Goal: Task Accomplishment & Management: Manage account settings

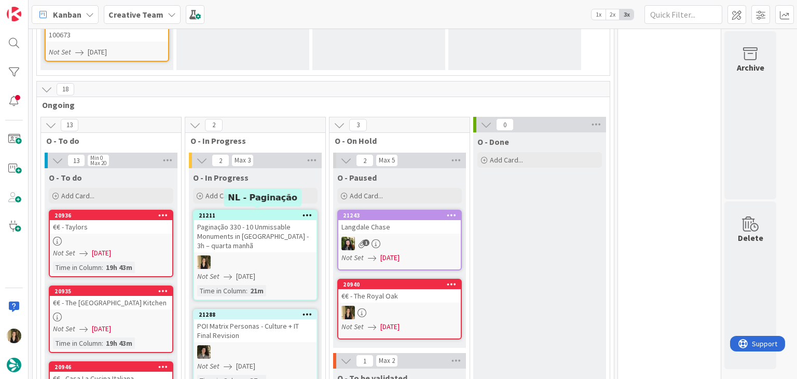
scroll to position [467, 0]
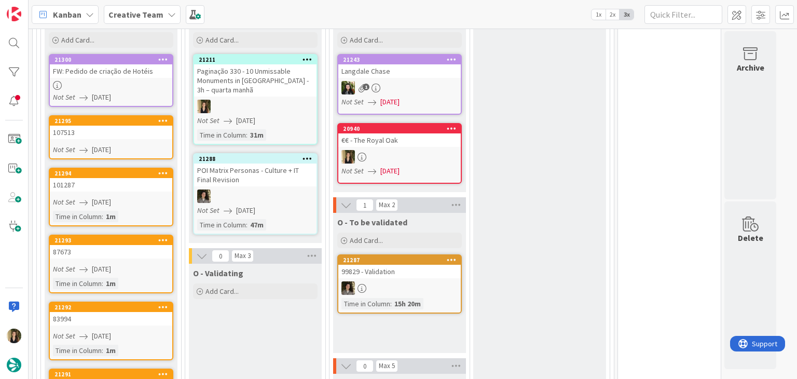
scroll to position [415, 0]
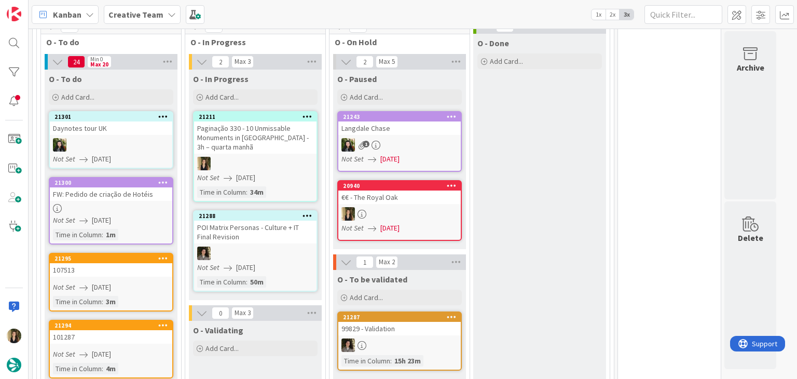
scroll to position [429, 0]
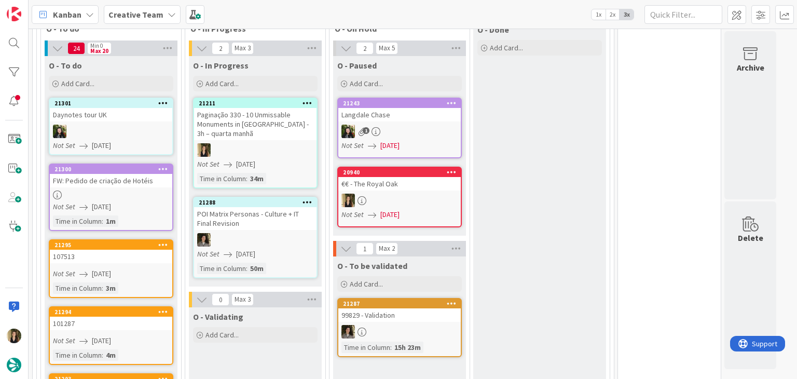
click at [397, 190] on link "20940 €€ - The Royal Oak Not Set [DATE]" at bounding box center [399, 197] width 125 height 61
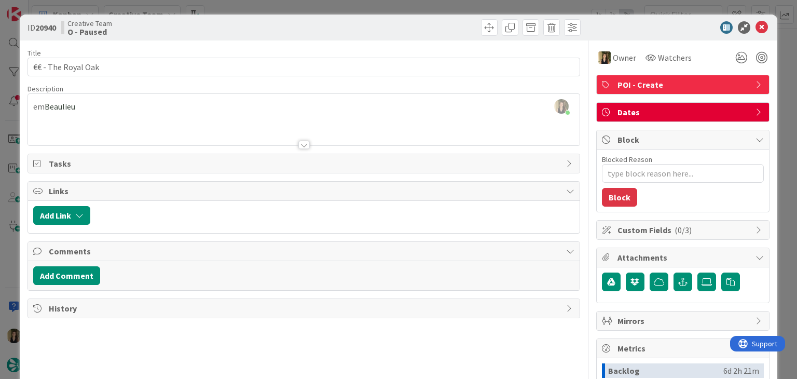
scroll to position [349, 0]
click at [205, 25] on div "Creative Team O - Paused" at bounding box center [181, 27] width 240 height 17
click at [231, 9] on div "ID 20940 Creative Team O - Paused Title 18 / 128 €€ - The Royal Oak Description…" at bounding box center [398, 189] width 797 height 379
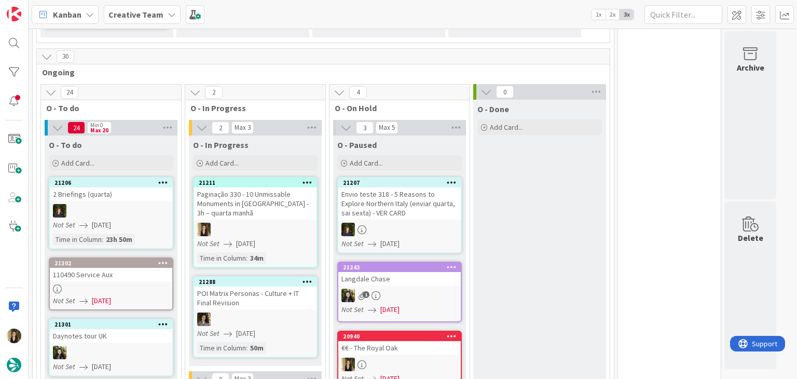
scroll to position [428, 0]
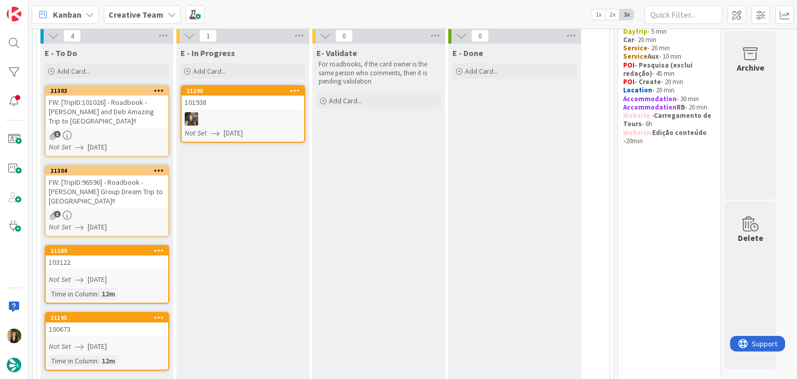
scroll to position [83, 0]
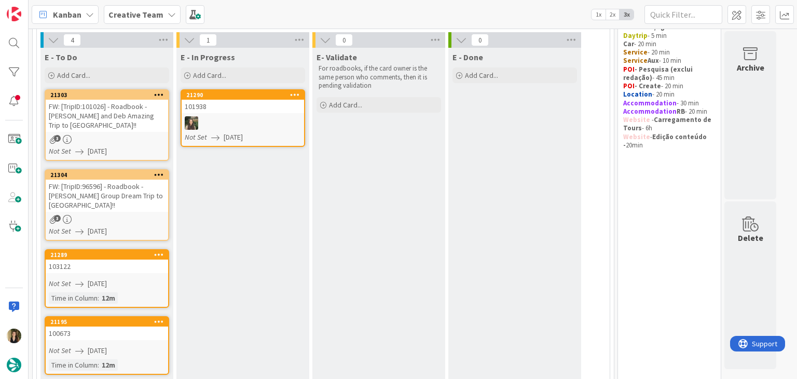
click at [154, 146] on div "Not Set [DATE]" at bounding box center [108, 151] width 119 height 11
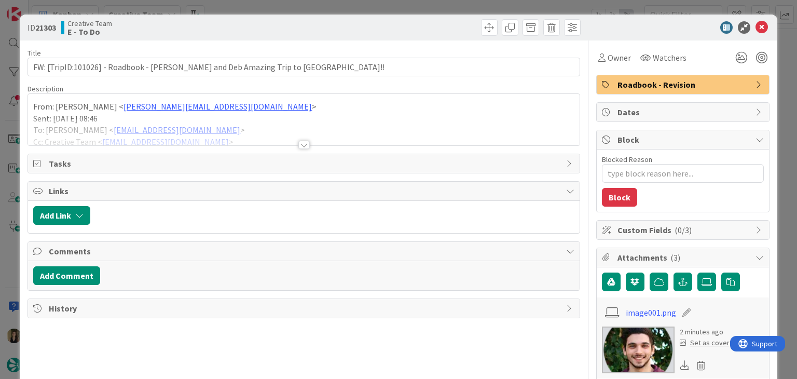
click at [298, 144] on div at bounding box center [303, 145] width 11 height 8
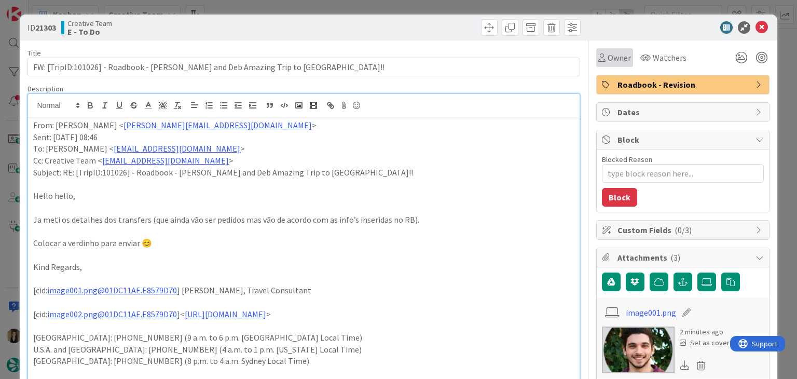
click at [604, 66] on div "Owner" at bounding box center [614, 57] width 37 height 19
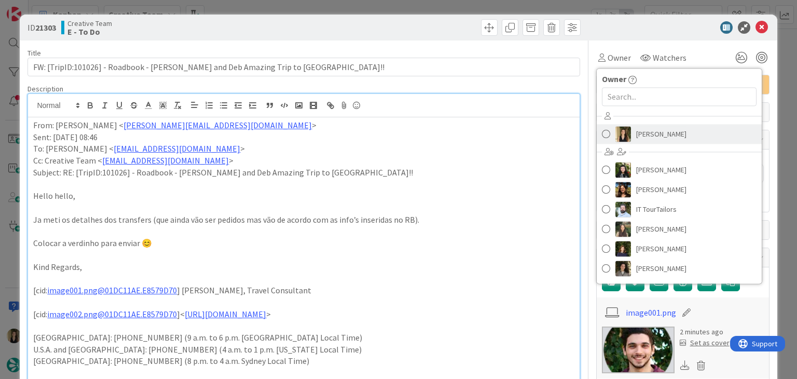
click at [636, 138] on span "[PERSON_NAME]" at bounding box center [661, 134] width 50 height 16
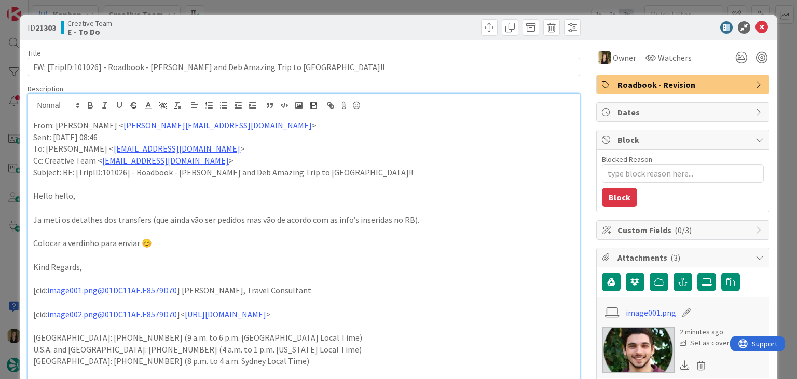
drag, startPoint x: 398, startPoint y: 28, endPoint x: 394, endPoint y: 20, distance: 8.8
click at [396, 25] on div at bounding box center [444, 27] width 274 height 17
click at [389, 7] on div "ID 21303 Creative Team E - To Do Title 73 / 128 FW: [TripID:101026] - Roadbook …" at bounding box center [398, 189] width 797 height 379
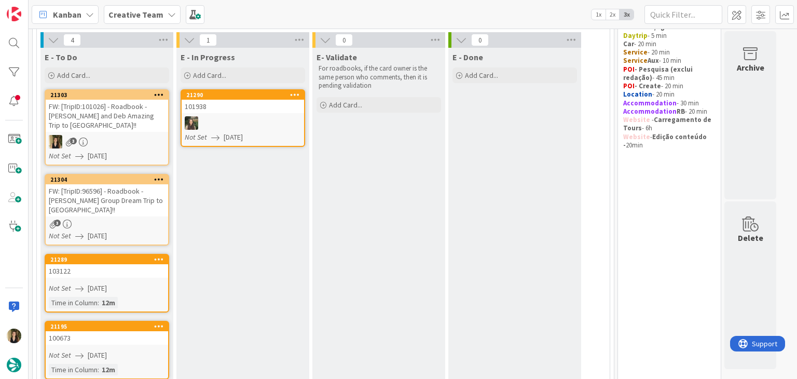
drag, startPoint x: 386, startPoint y: 199, endPoint x: 383, endPoint y: 204, distance: 5.8
click at [386, 199] on div "E- Validate For roadbooks, if the card owner is the same person who comments, t…" at bounding box center [378, 218] width 133 height 340
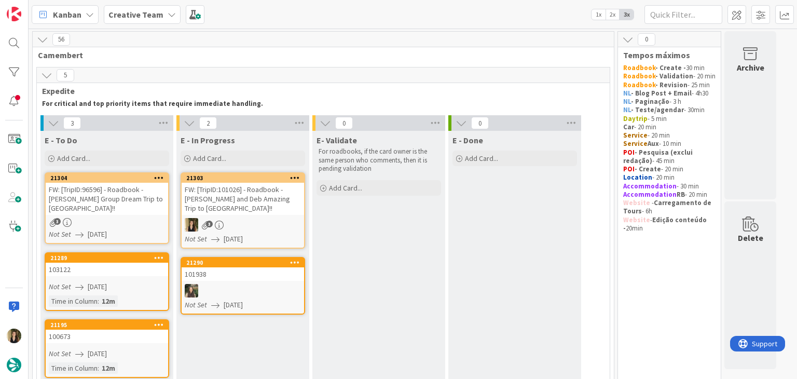
click at [353, 258] on div "E- Validate For roadbooks, if the card owner is the same person who comments, t…" at bounding box center [378, 258] width 133 height 255
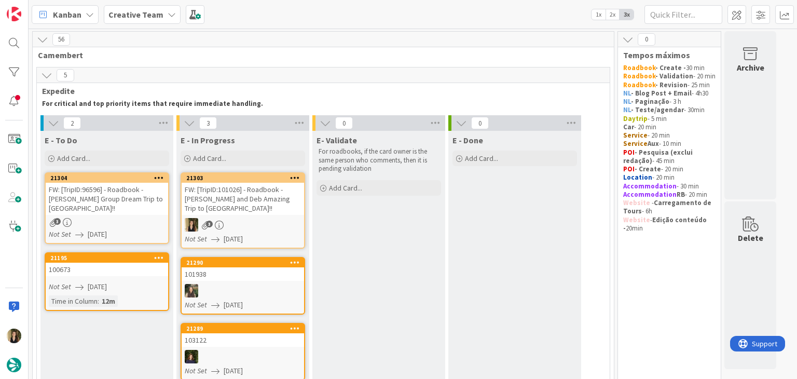
click at [244, 189] on div "FW: [TripID:101026] - Roadbook - [PERSON_NAME] and Deb Amazing Trip to [GEOGRAP…" at bounding box center [243, 199] width 122 height 32
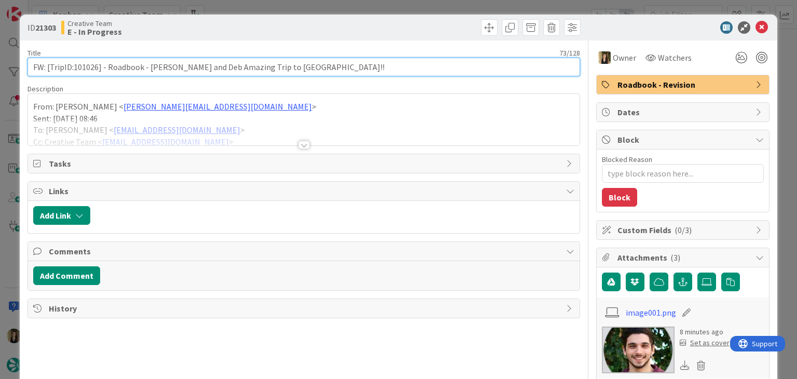
click at [87, 66] on input "FW: [TripID:101026] - Roadbook - [PERSON_NAME] and Deb Amazing Trip to [GEOGRAP…" at bounding box center [304, 67] width 552 height 19
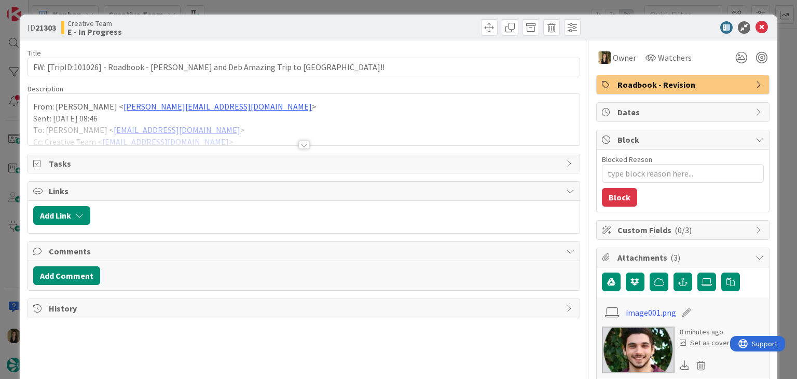
click at [299, 144] on div at bounding box center [303, 145] width 11 height 8
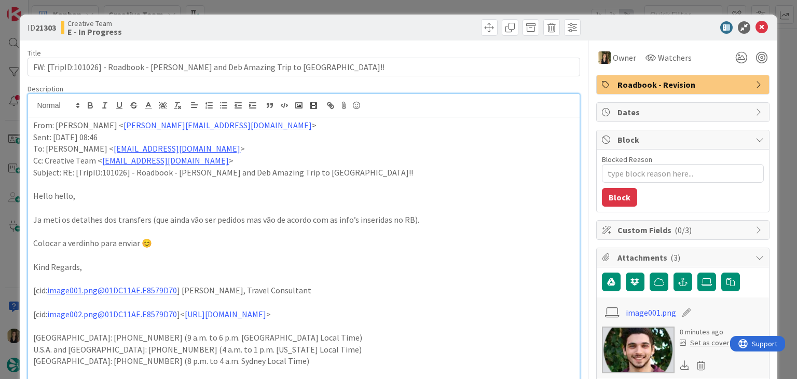
drag, startPoint x: 354, startPoint y: 24, endPoint x: 353, endPoint y: 13, distance: 11.5
click at [354, 23] on div at bounding box center [444, 27] width 274 height 17
click at [353, 10] on div "ID 21303 Creative Team E - In Progress Title 73 / 128 FW: [TripID:101026] - Roa…" at bounding box center [398, 189] width 797 height 379
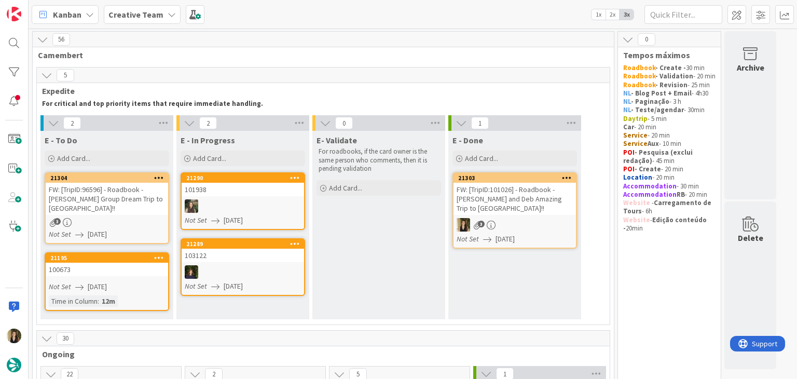
click at [147, 196] on div "FW: [TripID:96596] - Roadbook - [PERSON_NAME] Group Dream Trip to [GEOGRAPHIC_D…" at bounding box center [107, 199] width 122 height 32
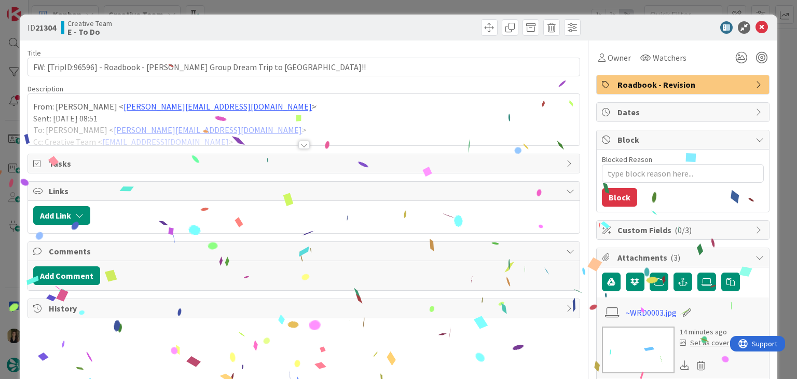
click at [304, 144] on div at bounding box center [303, 145] width 11 height 8
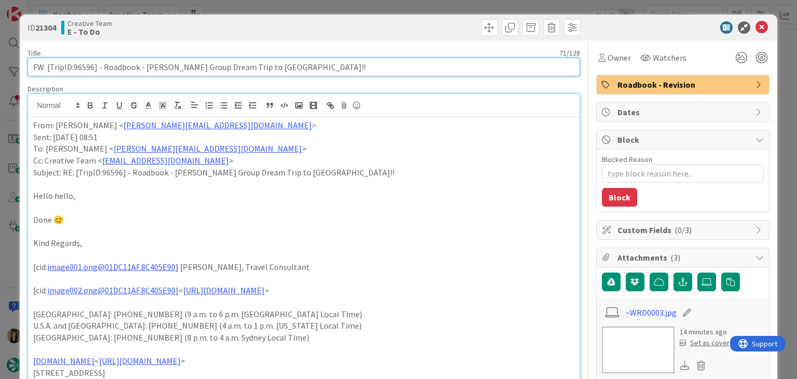
click at [80, 63] on input "FW: [TripID:96596] - Roadbook - [PERSON_NAME] Group Dream Trip to [GEOGRAPHIC_D…" at bounding box center [304, 67] width 552 height 19
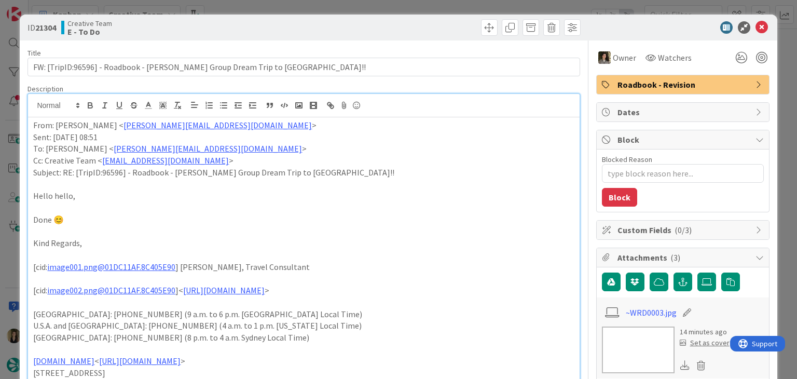
drag, startPoint x: 360, startPoint y: 30, endPoint x: 359, endPoint y: 8, distance: 21.8
click at [359, 26] on div at bounding box center [444, 27] width 274 height 17
click at [359, 8] on div "ID 21304 Creative Team E - To Do Title 71 / 128 FW: [TripID:96596] - Roadbook -…" at bounding box center [398, 189] width 797 height 379
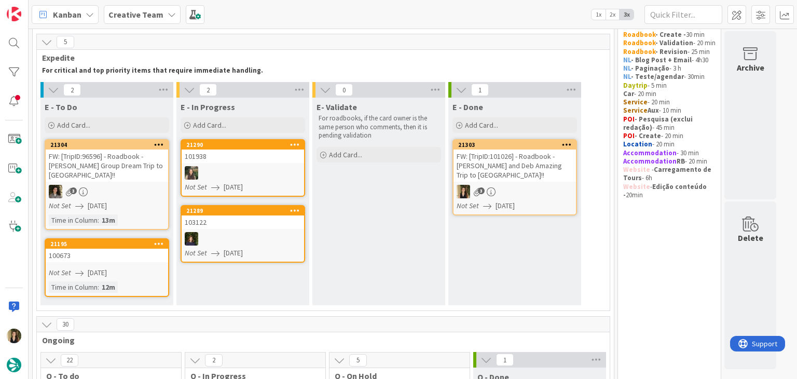
scroll to position [104, 0]
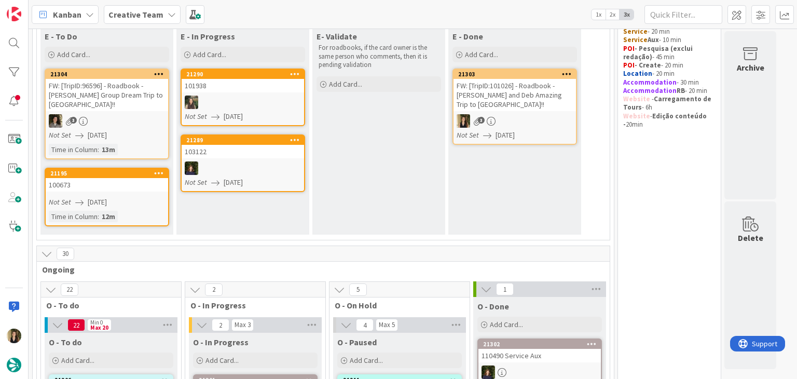
click at [144, 201] on div "Not Set [DATE]" at bounding box center [108, 202] width 119 height 11
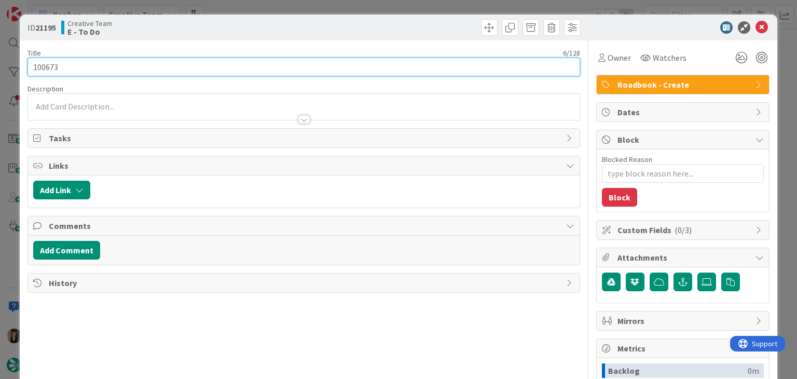
click at [46, 65] on input "100673" at bounding box center [304, 67] width 552 height 19
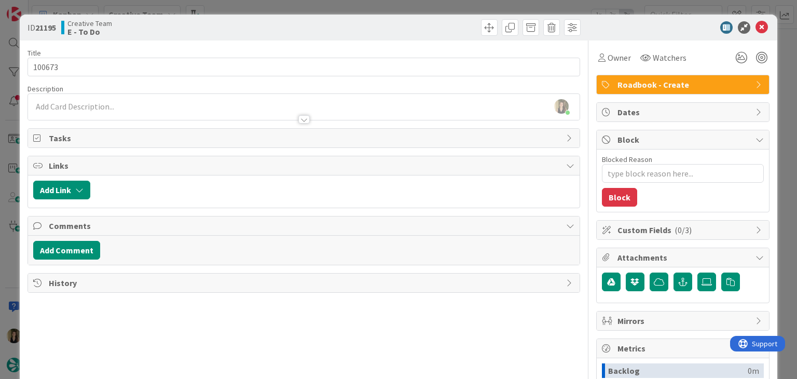
click at [241, 31] on div "Creative Team E - To Do" at bounding box center [181, 27] width 240 height 17
click at [250, 7] on div "ID 21195 Creative Team E - To Do Title 6 / 128 100673 Description [PERSON_NAME]…" at bounding box center [398, 189] width 797 height 379
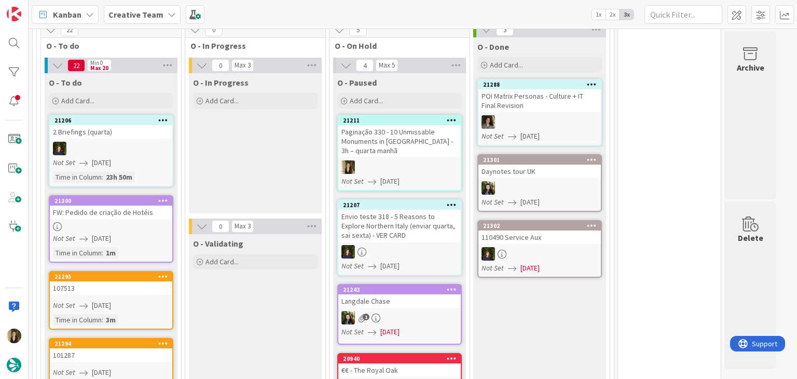
drag, startPoint x: 560, startPoint y: 312, endPoint x: 553, endPoint y: 304, distance: 11.0
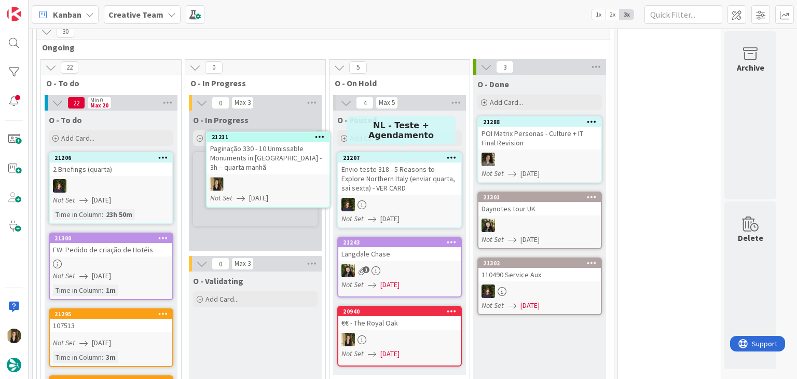
scroll to position [322, 0]
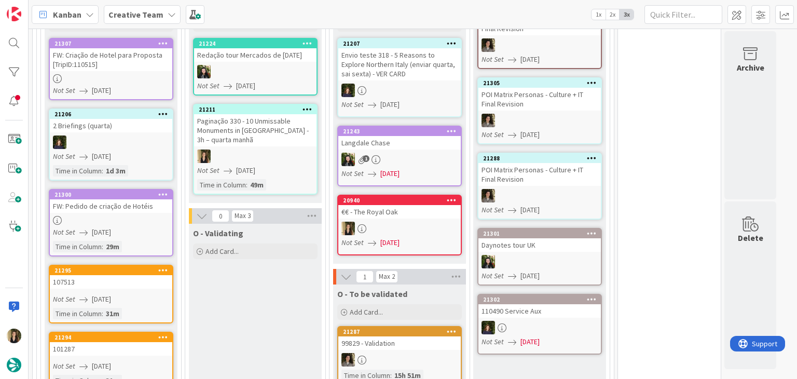
scroll to position [556, 0]
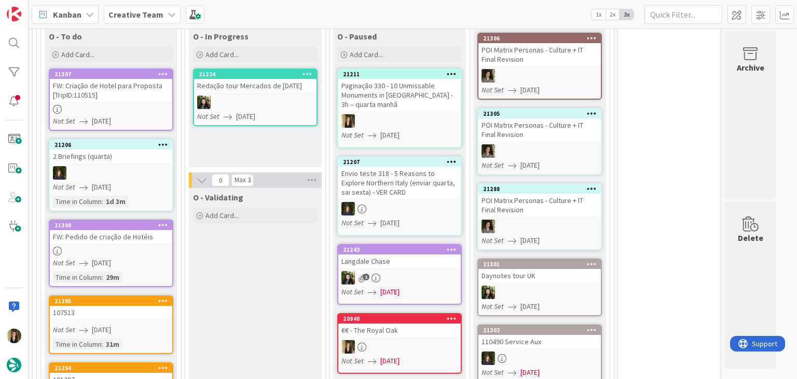
scroll to position [510, 0]
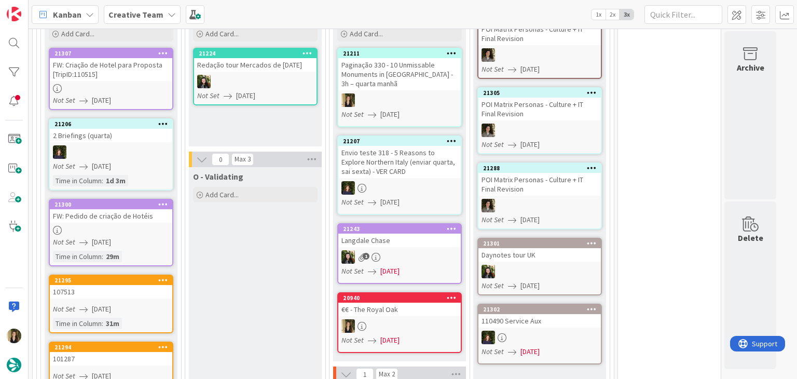
click at [152, 237] on div "Not Set [DATE]" at bounding box center [112, 242] width 119 height 11
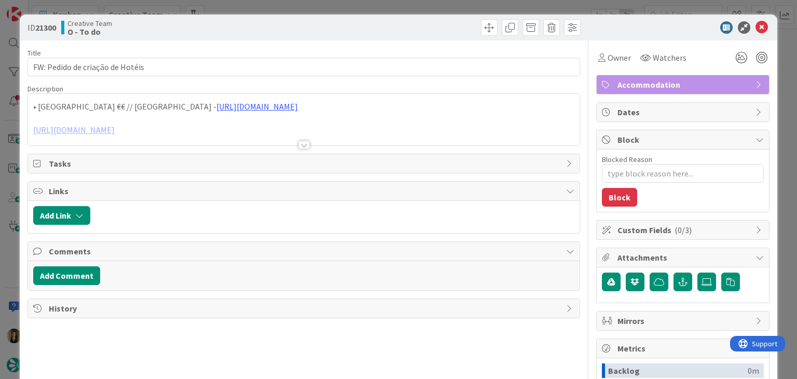
click at [302, 142] on div at bounding box center [303, 145] width 11 height 8
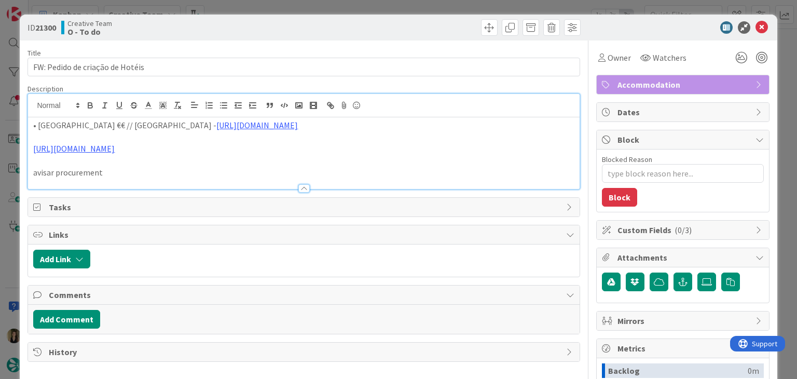
click at [293, 4] on div "ID 21300 Creative Team O - To do Title 32 / 128 FW: Pedido de criação de Hotéis…" at bounding box center [398, 189] width 797 height 379
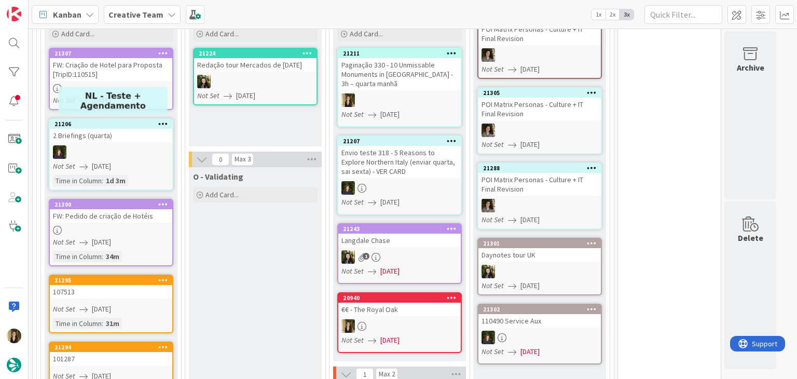
click at [137, 87] on div at bounding box center [111, 88] width 122 height 9
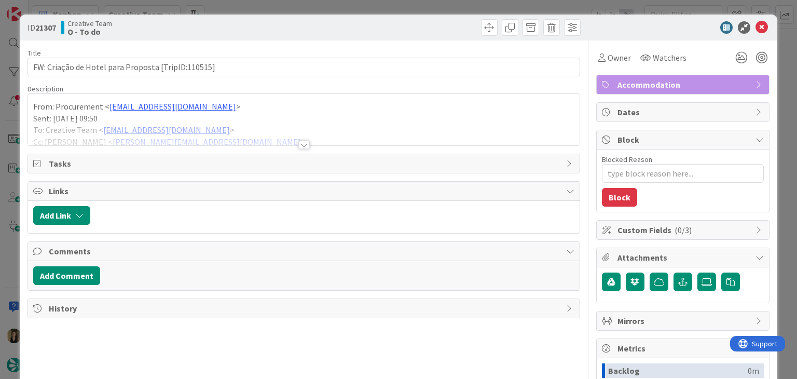
click at [299, 147] on div at bounding box center [303, 145] width 11 height 8
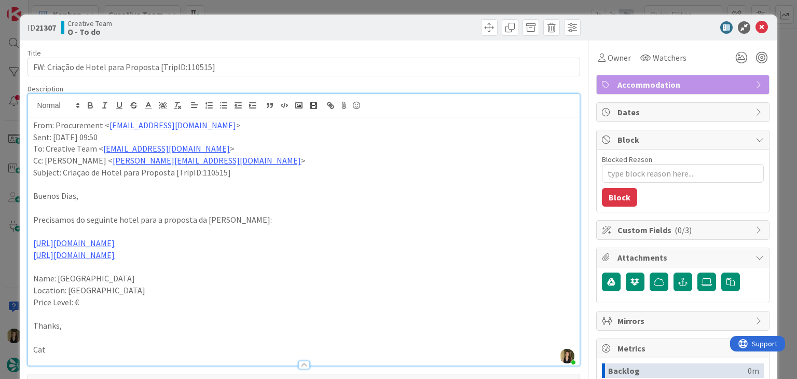
drag, startPoint x: 277, startPoint y: 8, endPoint x: 238, endPoint y: 50, distance: 57.7
click at [277, 8] on div "ID 21307 Creative Team O - To do Title 50 / 128 FW: Criação de Hotel para Propo…" at bounding box center [398, 189] width 797 height 379
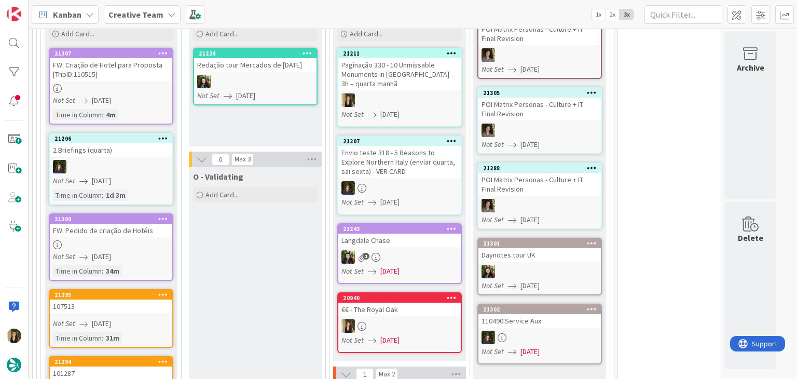
click at [126, 242] on div at bounding box center [111, 244] width 122 height 9
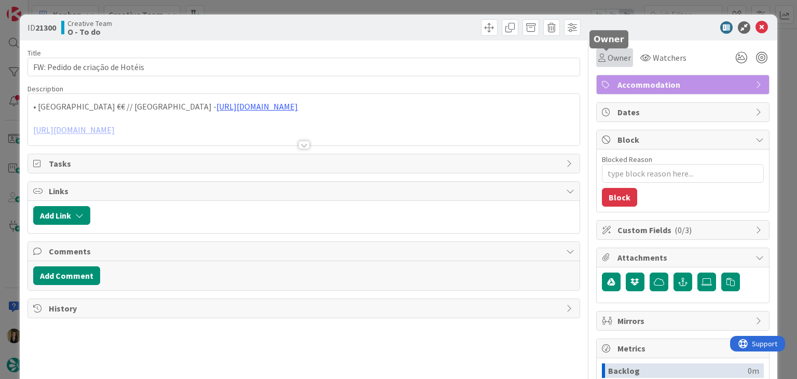
click at [608, 52] on span "Owner" at bounding box center [619, 57] width 23 height 12
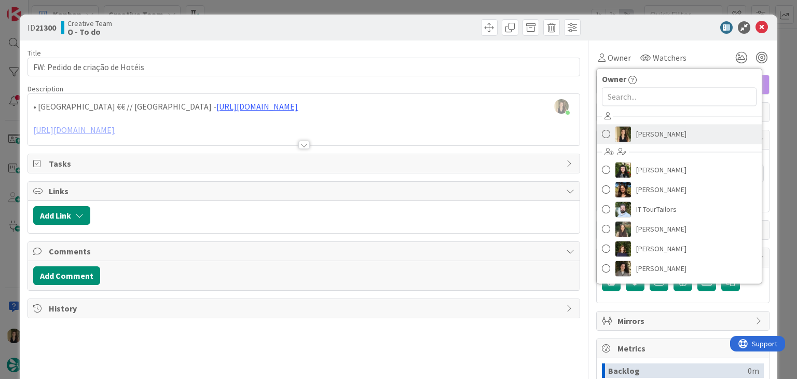
click at [638, 128] on span "[PERSON_NAME]" at bounding box center [661, 134] width 50 height 16
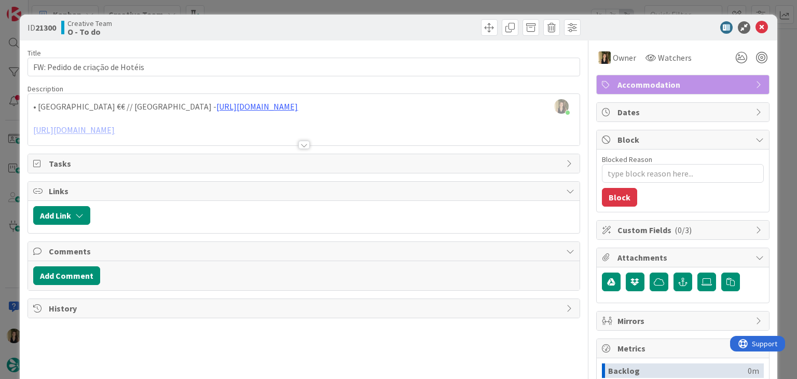
drag, startPoint x: 390, startPoint y: 23, endPoint x: 388, endPoint y: 11, distance: 12.1
click at [389, 23] on div at bounding box center [444, 27] width 274 height 17
click at [388, 10] on div "ID 21300 Creative Team O - To do Title 32 / 128 FW: Pedido de criação de Hotéis…" at bounding box center [398, 189] width 797 height 379
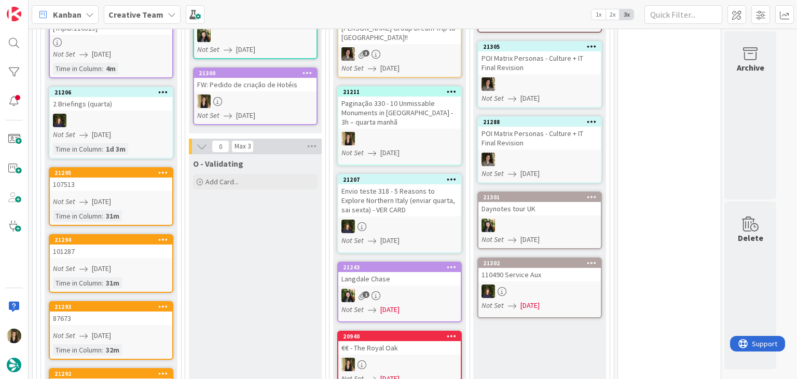
scroll to position [387, 0]
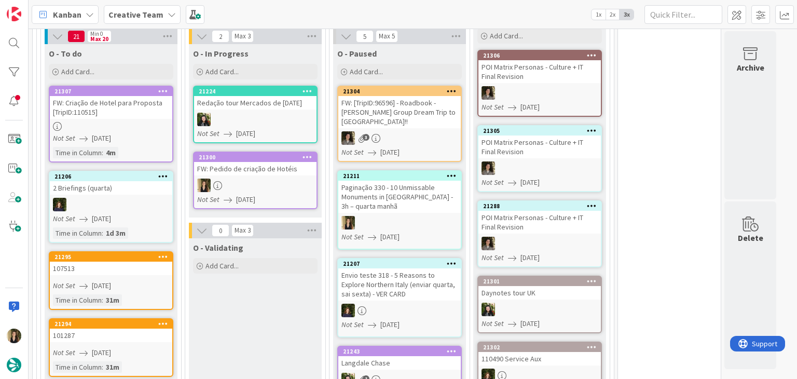
click at [294, 174] on link "21300 FW: Pedido de criação de Hotéis Not Set [DATE]" at bounding box center [255, 181] width 125 height 58
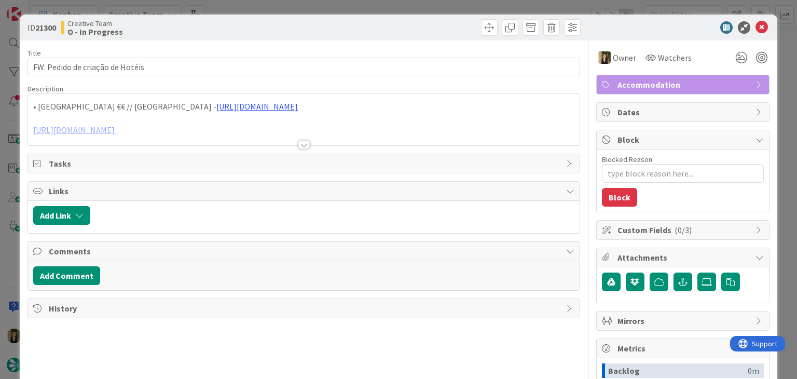
click at [300, 144] on div at bounding box center [303, 145] width 11 height 8
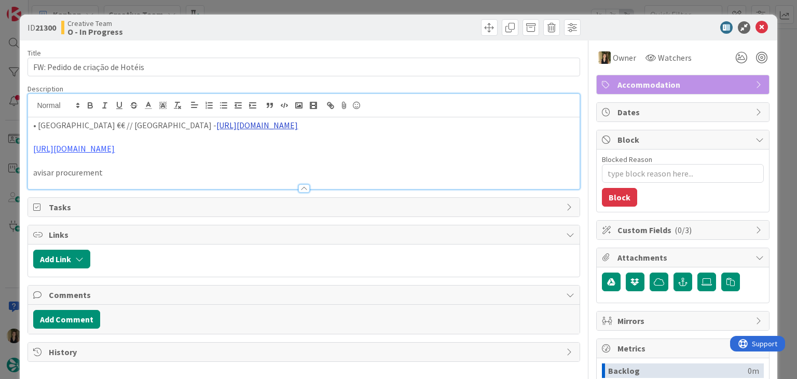
click at [250, 122] on link "[URL][DOMAIN_NAME]" at bounding box center [256, 125] width 81 height 10
click at [226, 148] on link "[URL][DOMAIN_NAME]" at bounding box center [190, 145] width 71 height 13
click at [74, 154] on p "[URL][DOMAIN_NAME]" at bounding box center [303, 149] width 541 height 12
click at [86, 166] on link "[URL][DOMAIN_NAME]" at bounding box center [76, 168] width 71 height 13
click at [209, 152] on p "[URL][DOMAIN_NAME]" at bounding box center [303, 149] width 541 height 12
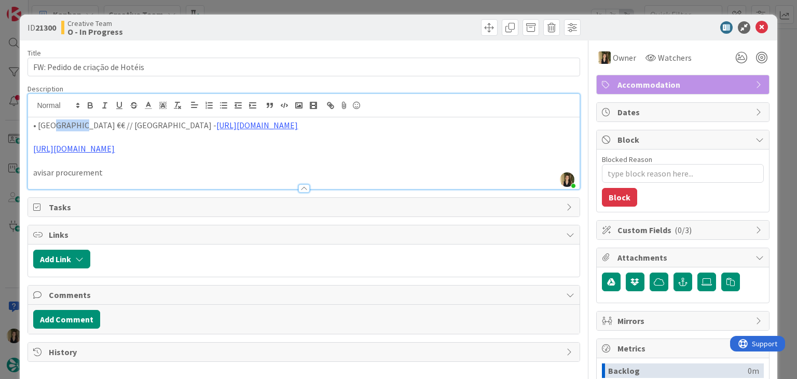
drag, startPoint x: 77, startPoint y: 124, endPoint x: 51, endPoint y: 124, distance: 26.5
click at [51, 124] on p "• Luster Hotel €€ // [GEOGRAPHIC_DATA] - [URL][DOMAIN_NAME]" at bounding box center [303, 125] width 541 height 12
drag, startPoint x: 78, startPoint y: 127, endPoint x: 60, endPoint y: 127, distance: 18.2
click at [36, 125] on p "• Luster Hotel €€ // [GEOGRAPHIC_DATA] - [URL][DOMAIN_NAME]" at bounding box center [303, 125] width 541 height 12
copy p "[GEOGRAPHIC_DATA]"
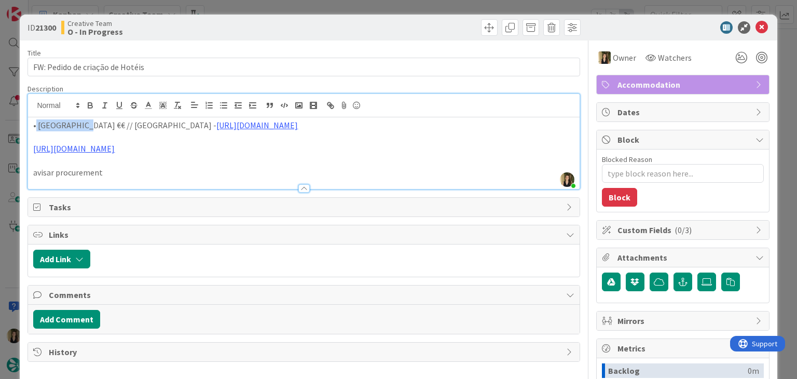
scroll to position [326, 0]
drag, startPoint x: 347, startPoint y: 27, endPoint x: 343, endPoint y: 17, distance: 11.0
click at [345, 25] on div at bounding box center [444, 27] width 274 height 17
click at [341, 15] on div "ID 21300 Creative Team O - In Progress" at bounding box center [398, 28] width 757 height 26
click at [340, 11] on div "ID 21300 Creative Team O - In Progress Title 32 / 128 FW: Pedido de criação de …" at bounding box center [398, 189] width 797 height 379
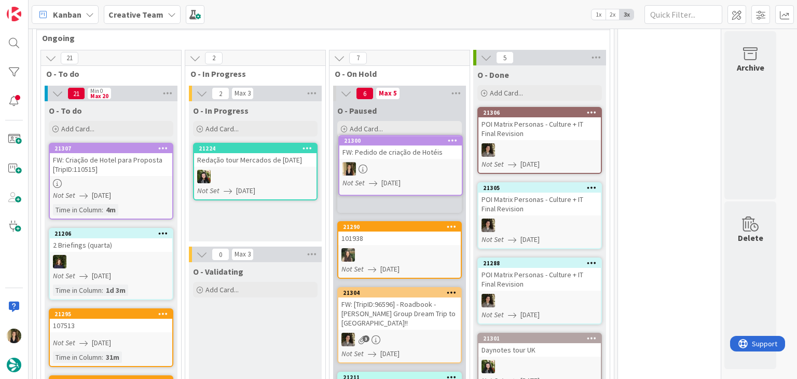
scroll to position [265, 0]
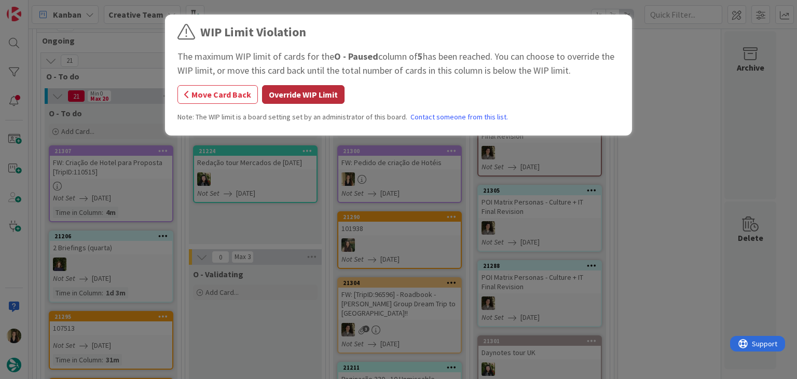
click at [293, 95] on button "Override WIP Limit" at bounding box center [303, 94] width 83 height 19
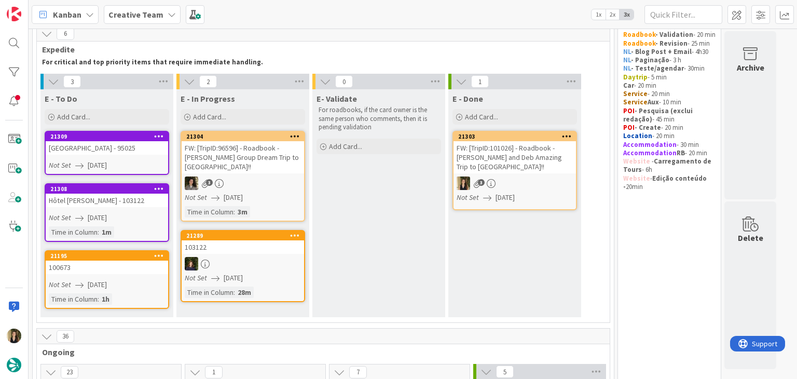
scroll to position [104, 0]
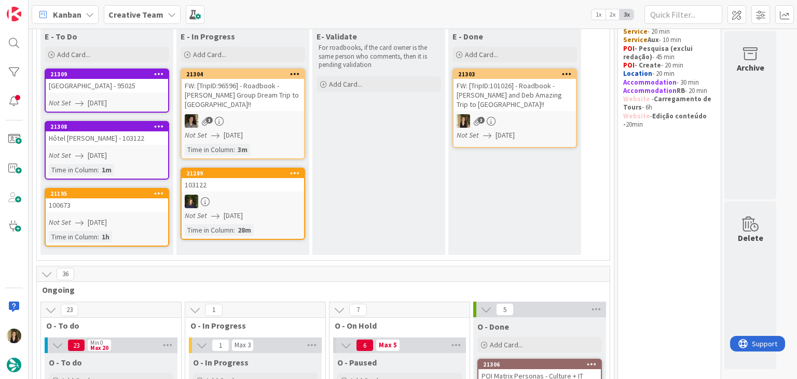
click at [398, 186] on div "E- Validate For roadbooks, if the card owner is the same person who comments, t…" at bounding box center [378, 141] width 133 height 228
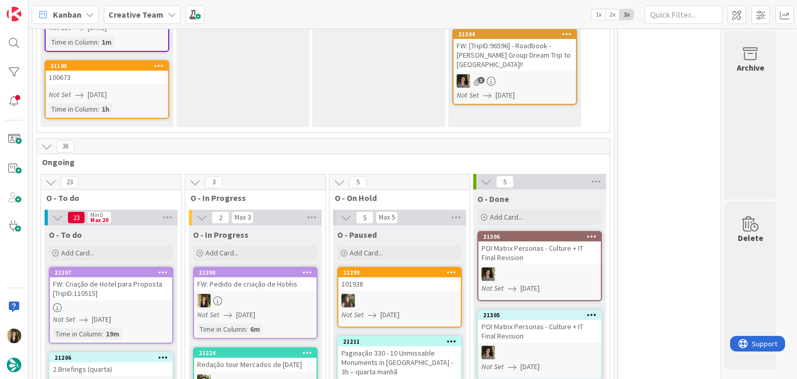
scroll to position [415, 0]
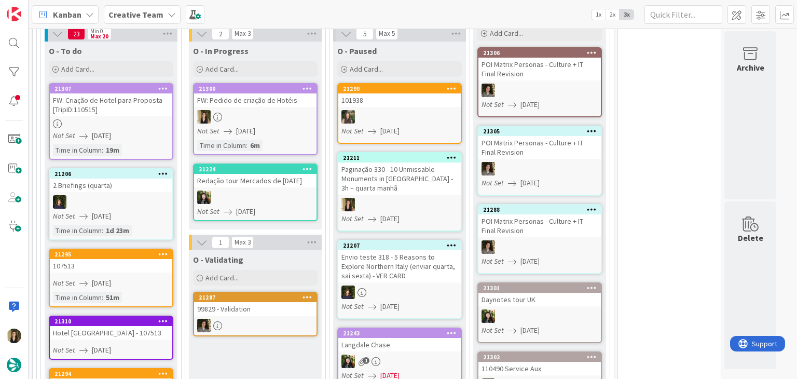
click at [285, 121] on link "21300 FW: Pedido de criação de Hotéis Not Set [DATE] Time in [GEOGRAPHIC_DATA] …" at bounding box center [255, 119] width 125 height 72
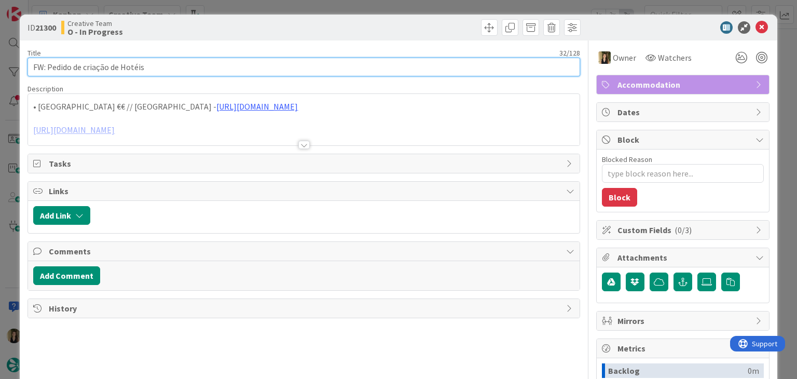
drag, startPoint x: 165, startPoint y: 73, endPoint x: 23, endPoint y: 70, distance: 141.7
click at [24, 70] on div "ID 21300 Creative Team O - In Progress Title 32 / 128 FW: Pedido de criação de …" at bounding box center [398, 279] width 757 height 528
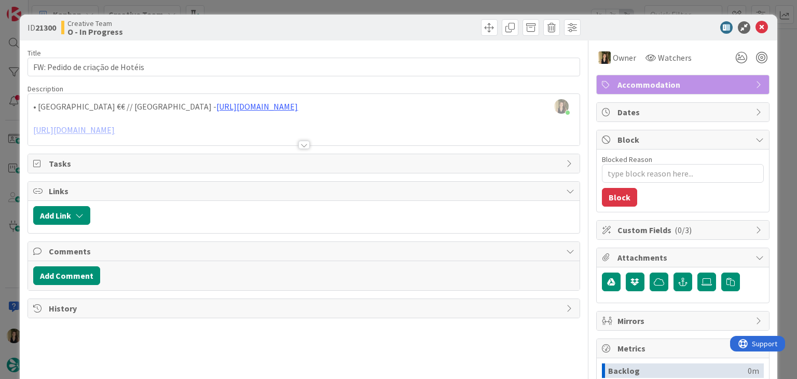
drag, startPoint x: 235, startPoint y: 35, endPoint x: 245, endPoint y: 23, distance: 15.5
click at [237, 34] on div "Creative Team O - In Progress" at bounding box center [181, 27] width 240 height 17
click at [248, 9] on div "ID 21300 Creative Team O - In Progress Title 32 / 128 FW: Pedido de criação de …" at bounding box center [398, 189] width 797 height 379
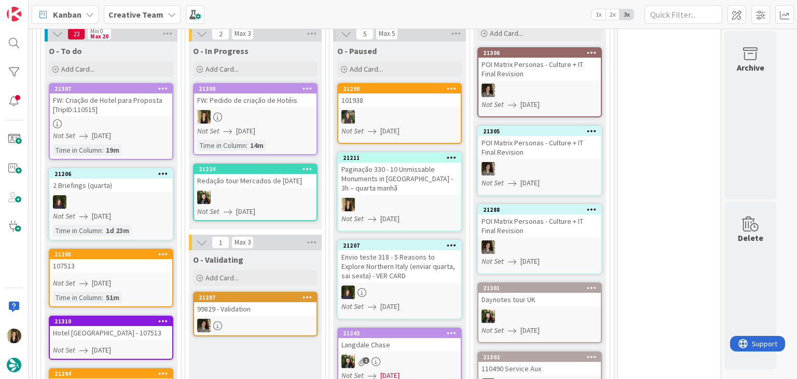
click at [270, 113] on div at bounding box center [255, 116] width 122 height 13
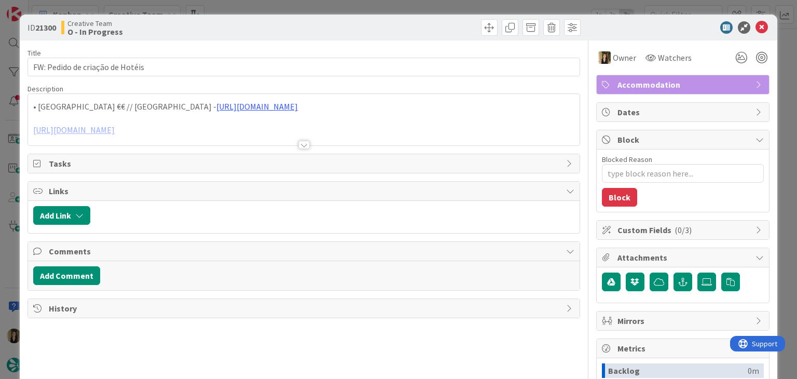
drag, startPoint x: 402, startPoint y: 34, endPoint x: 401, endPoint y: 15, distance: 19.2
click at [401, 32] on div at bounding box center [444, 27] width 274 height 17
click at [399, 9] on div "ID 21300 Creative Team O - In Progress Title 32 / 128 FW: Pedido de criação de …" at bounding box center [398, 189] width 797 height 379
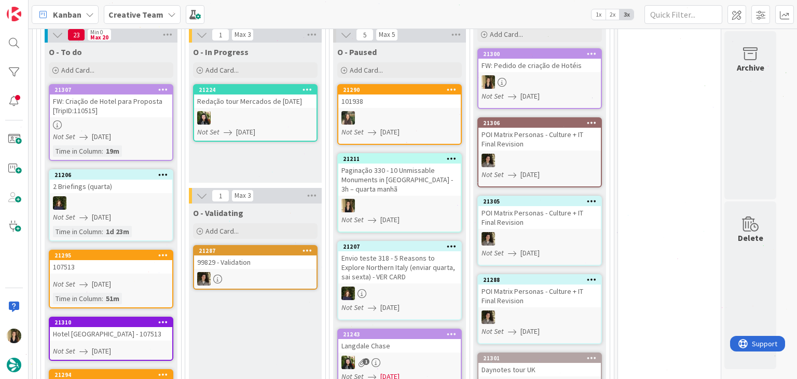
scroll to position [415, 0]
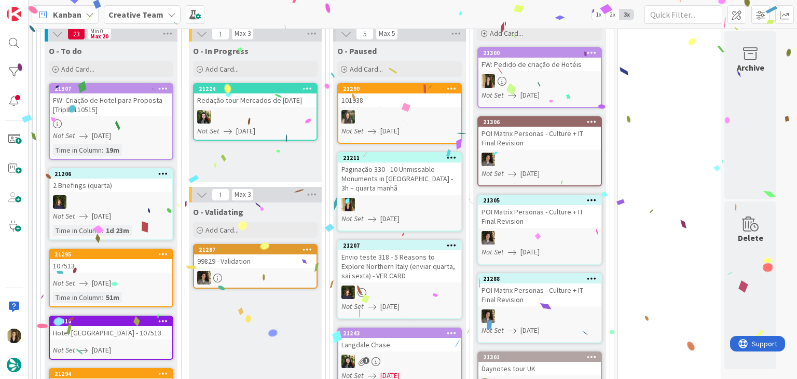
click at [425, 201] on div at bounding box center [399, 204] width 122 height 13
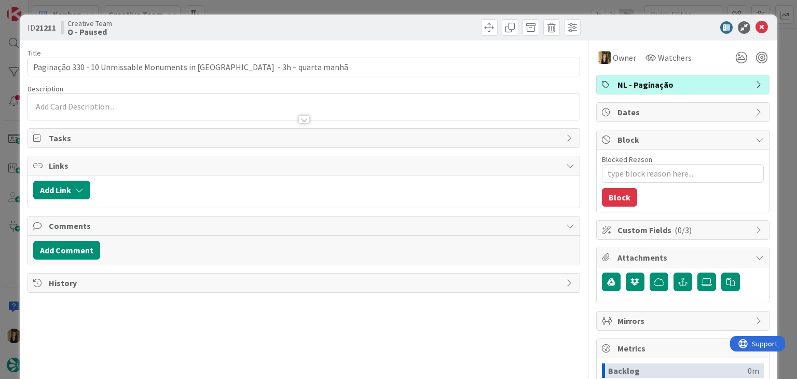
drag, startPoint x: 419, startPoint y: 28, endPoint x: 419, endPoint y: 18, distance: 9.3
click at [420, 28] on div at bounding box center [444, 27] width 274 height 17
click at [418, 7] on div "ID 21211 Creative Team O - Paused Title 69 / 128 Paginação 330 - 10 Unmissable …" at bounding box center [398, 189] width 797 height 379
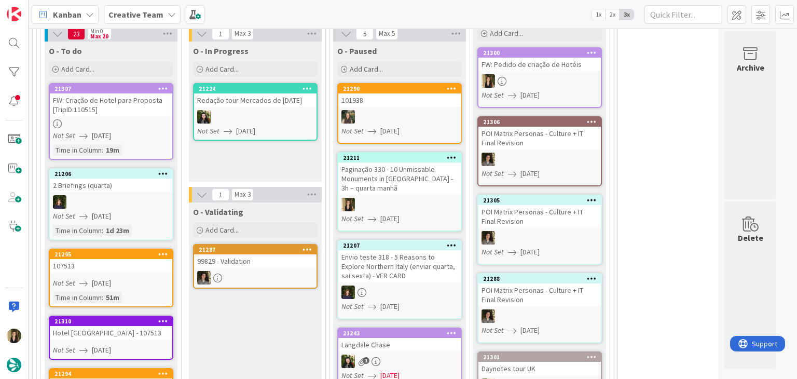
click at [285, 173] on div "O - In Progress Add Card... 21224 Redação tour Mercados de [DATE] Not Set [DATE]" at bounding box center [255, 112] width 133 height 140
click at [141, 125] on div at bounding box center [111, 123] width 122 height 9
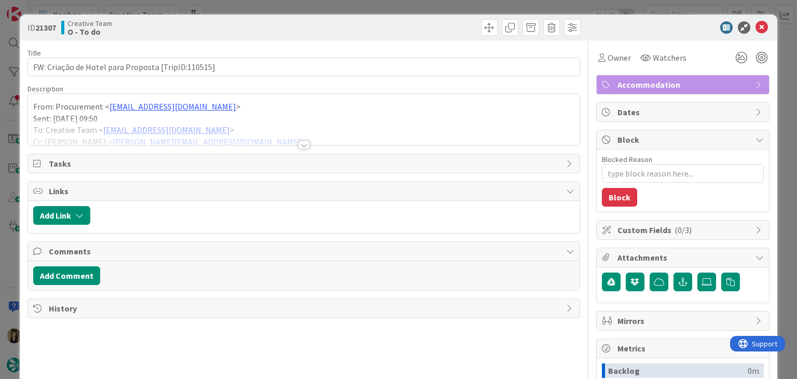
click at [297, 150] on div "Title 50 / 128 FW: Criação de Hotel para Proposta [TripID:110515] Description F…" at bounding box center [304, 287] width 552 height 494
click at [298, 147] on div at bounding box center [303, 145] width 11 height 8
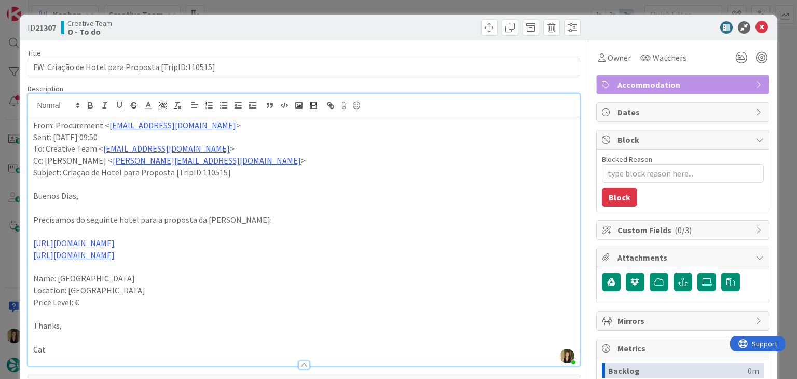
drag, startPoint x: 276, startPoint y: 21, endPoint x: 277, endPoint y: 10, distance: 11.4
click at [276, 21] on div "Creative Team O - To do" at bounding box center [181, 27] width 240 height 17
click at [278, 7] on div "ID 21307 Creative Team O - To do Title 50 / 128 FW: Criação de Hotel para Propo…" at bounding box center [398, 189] width 797 height 379
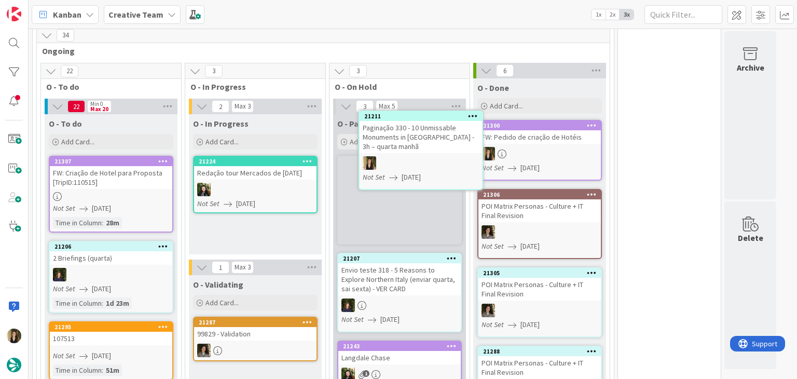
scroll to position [384, 0]
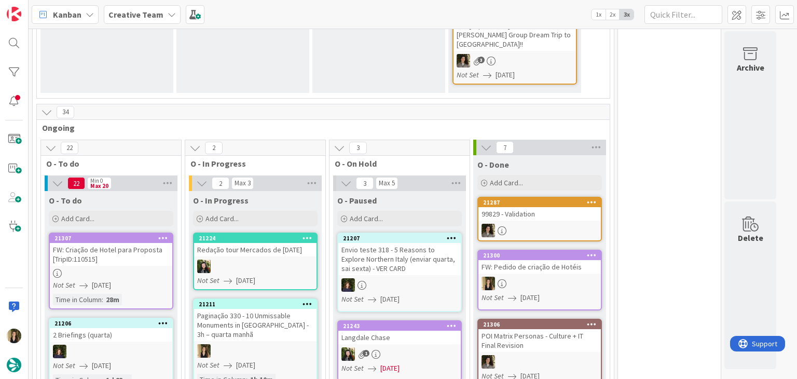
scroll to position [515, 0]
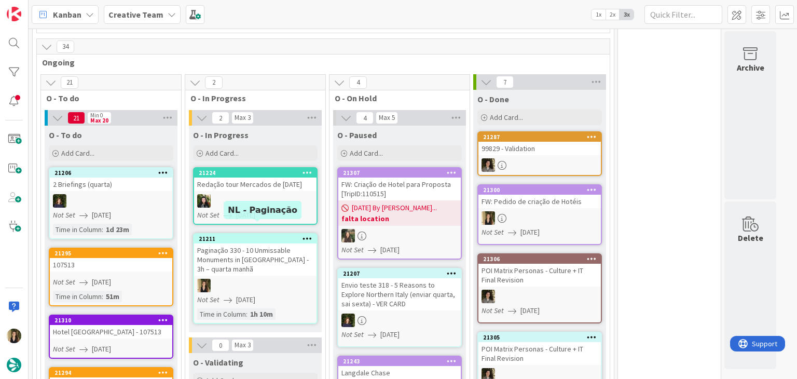
click at [255, 248] on div "Paginação 330 - 10 Unmissable Monuments in [GEOGRAPHIC_DATA] - 3h – quarta manhã" at bounding box center [255, 259] width 122 height 32
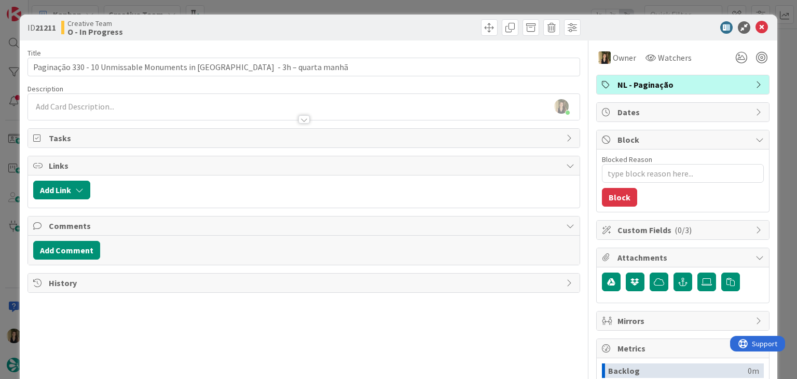
type textarea "x"
